Goal: Task Accomplishment & Management: Complete application form

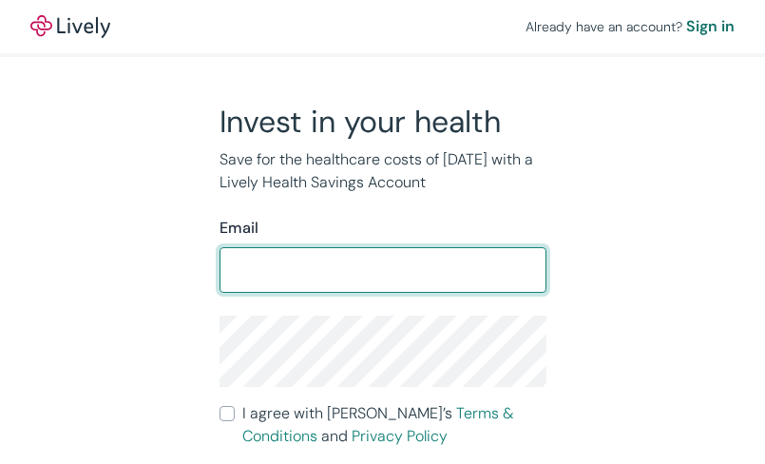
click at [219, 406] on input "I agree with Lively’s Terms & Conditions and Privacy Policy" at bounding box center [226, 413] width 15 height 15
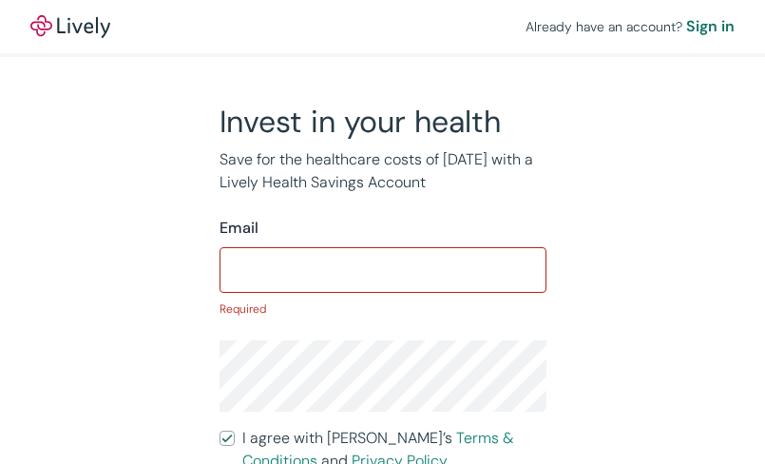
scroll to position [58, 0]
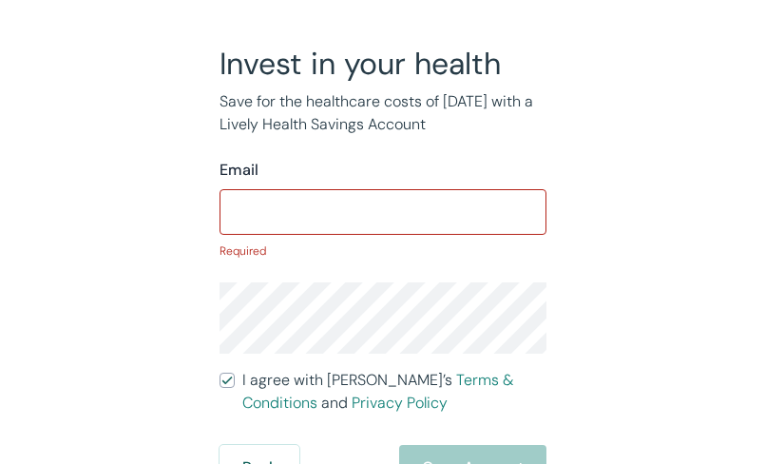
click at [219, 372] on input "I agree with Lively’s Terms & Conditions and Privacy Policy" at bounding box center [226, 379] width 15 height 15
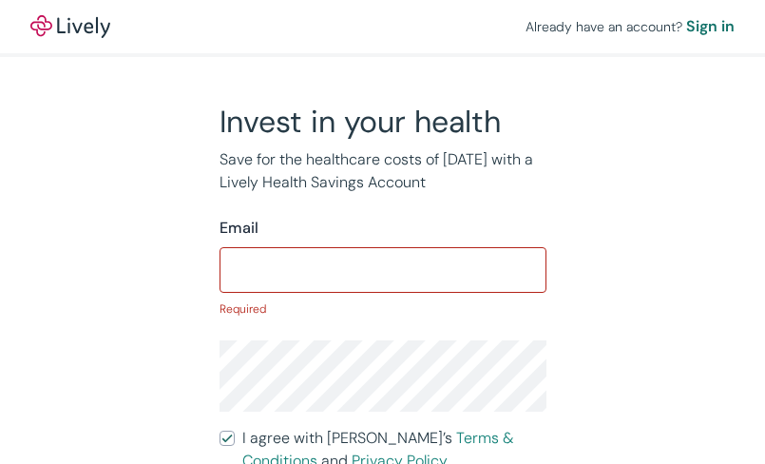
click at [219, 430] on input "I agree with Lively’s Terms & Conditions and Privacy Policy" at bounding box center [226, 437] width 15 height 15
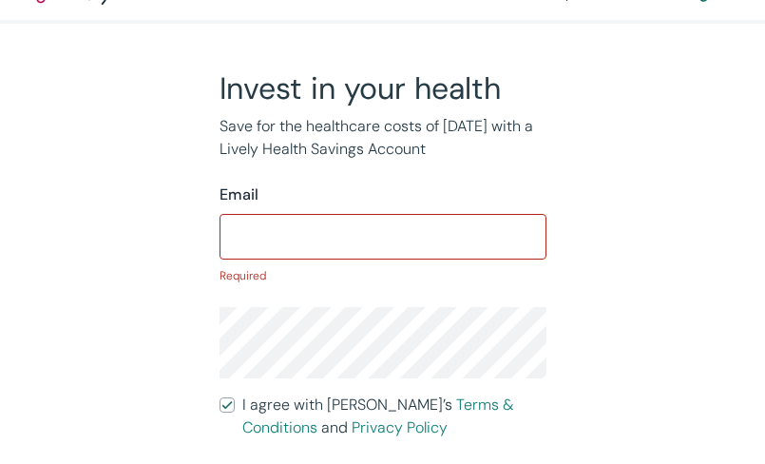
scroll to position [58, 0]
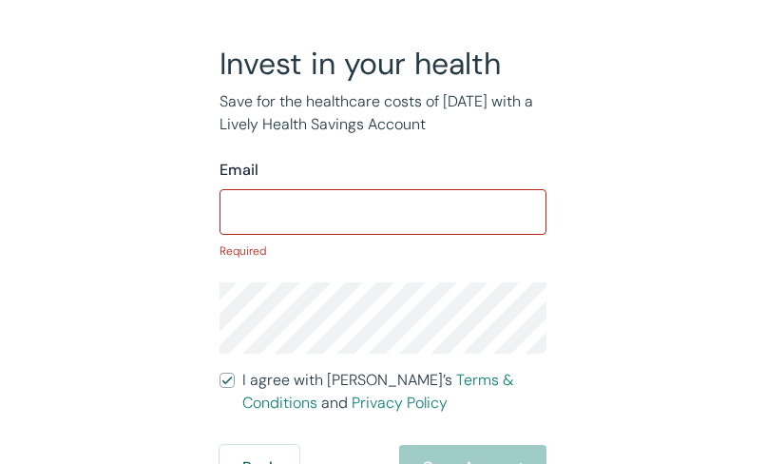
click at [219, 372] on input "I agree with Lively’s Terms & Conditions and Privacy Policy" at bounding box center [226, 379] width 15 height 15
checkbox input "true"
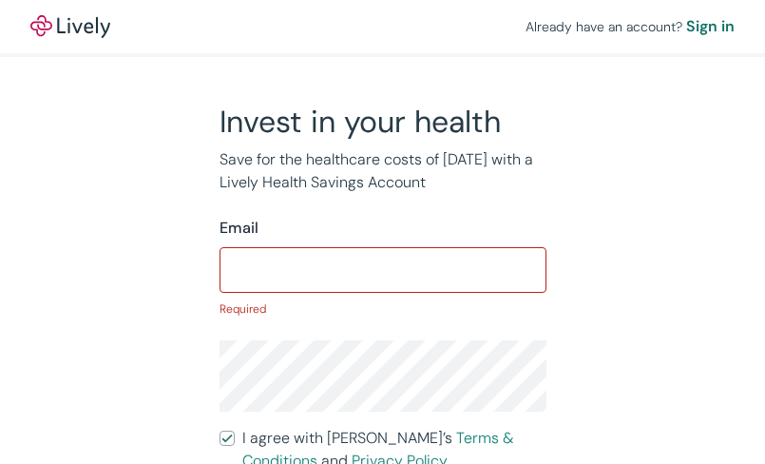
click at [707, 26] on div "Sign in" at bounding box center [710, 26] width 48 height 23
